Goal: Find specific page/section: Find specific page/section

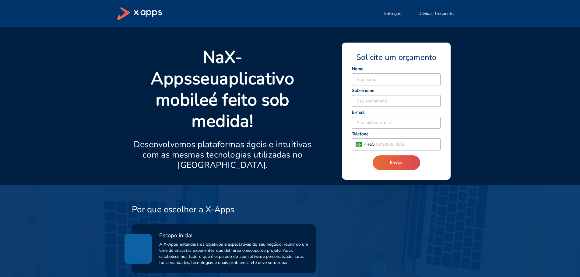
click at [149, 12] on icon at bounding box center [139, 13] width 45 height 13
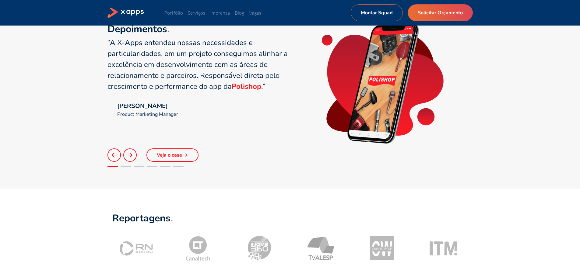
scroll to position [365, 0]
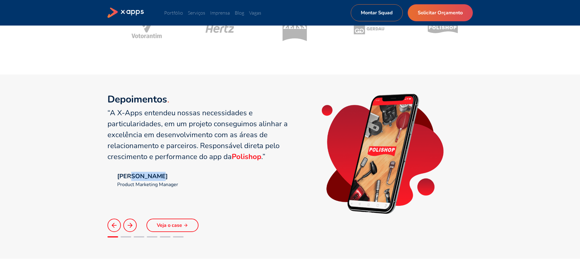
drag, startPoint x: 134, startPoint y: 176, endPoint x: 156, endPoint y: 177, distance: 22.2
click at [156, 177] on div "[PERSON_NAME]" at bounding box center [147, 176] width 61 height 9
click at [172, 177] on div "[PERSON_NAME]" at bounding box center [147, 176] width 61 height 9
click at [130, 229] on icon at bounding box center [129, 225] width 7 height 7
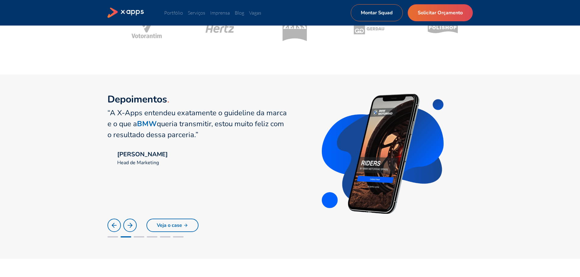
click at [130, 229] on icon at bounding box center [129, 225] width 7 height 7
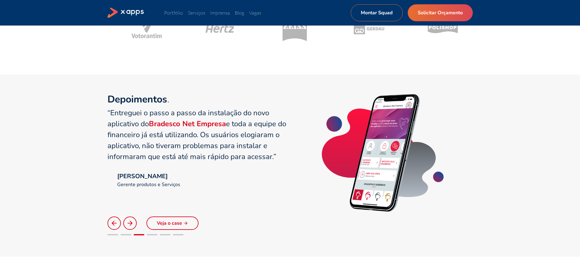
click at [130, 229] on button at bounding box center [129, 223] width 13 height 13
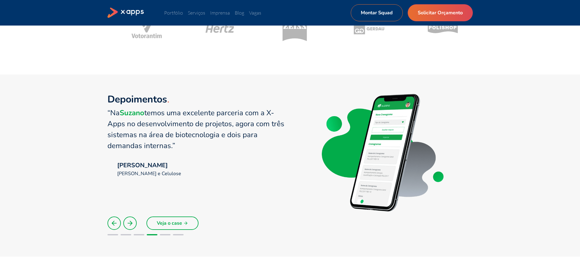
click at [130, 229] on button at bounding box center [129, 223] width 13 height 13
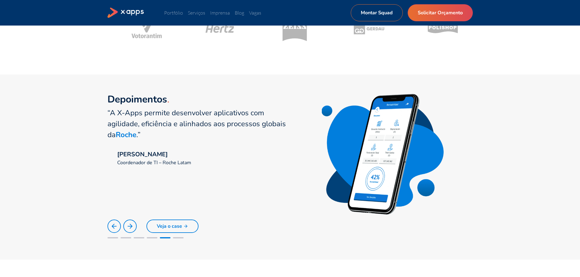
click at [130, 229] on polyline at bounding box center [131, 226] width 2 height 4
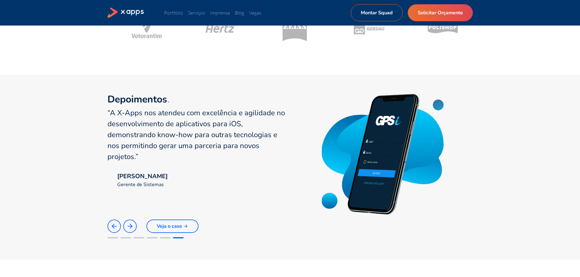
click at [127, 228] on icon at bounding box center [129, 226] width 7 height 7
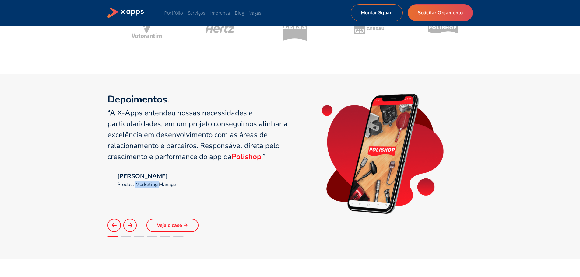
drag, startPoint x: 136, startPoint y: 183, endPoint x: 166, endPoint y: 183, distance: 29.8
click at [161, 183] on div "Product Marketing Manager" at bounding box center [147, 184] width 61 height 7
click at [169, 183] on div "Product Marketing Manager" at bounding box center [147, 184] width 61 height 7
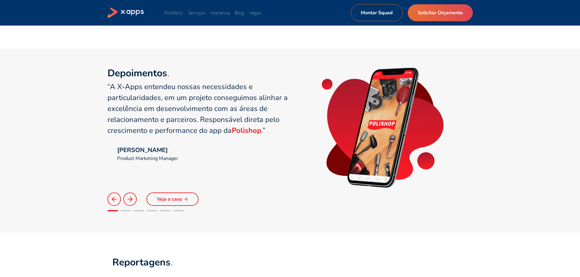
scroll to position [388, 0]
